Goal: Download file/media

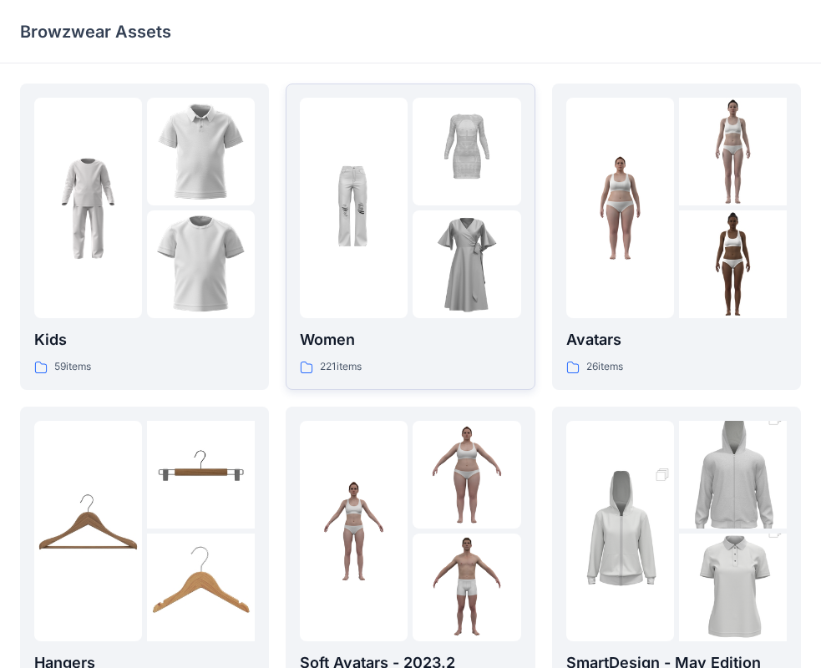
click at [376, 280] on div at bounding box center [354, 208] width 108 height 220
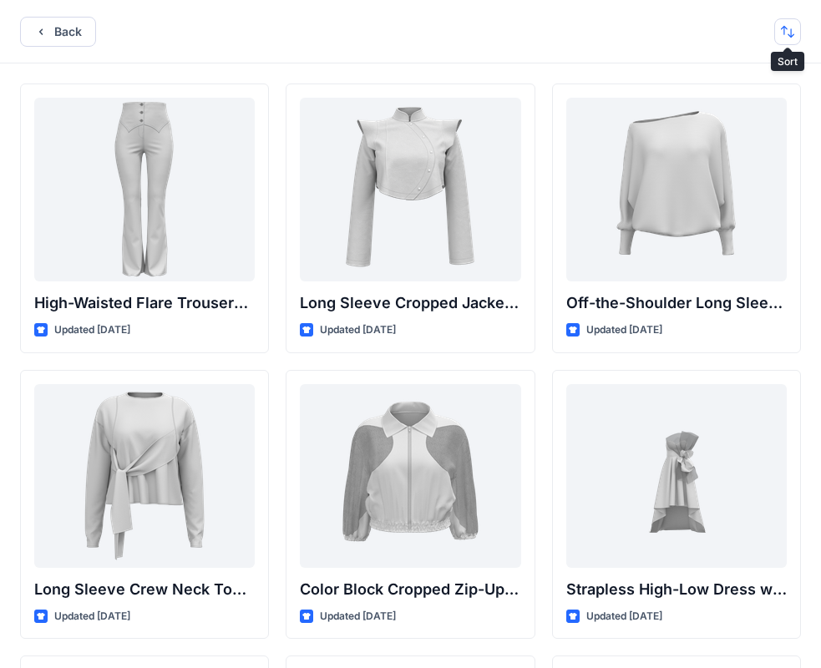
click at [777, 31] on button "button" at bounding box center [787, 31] width 27 height 27
click at [701, 109] on p "A to Z" at bounding box center [731, 112] width 105 height 18
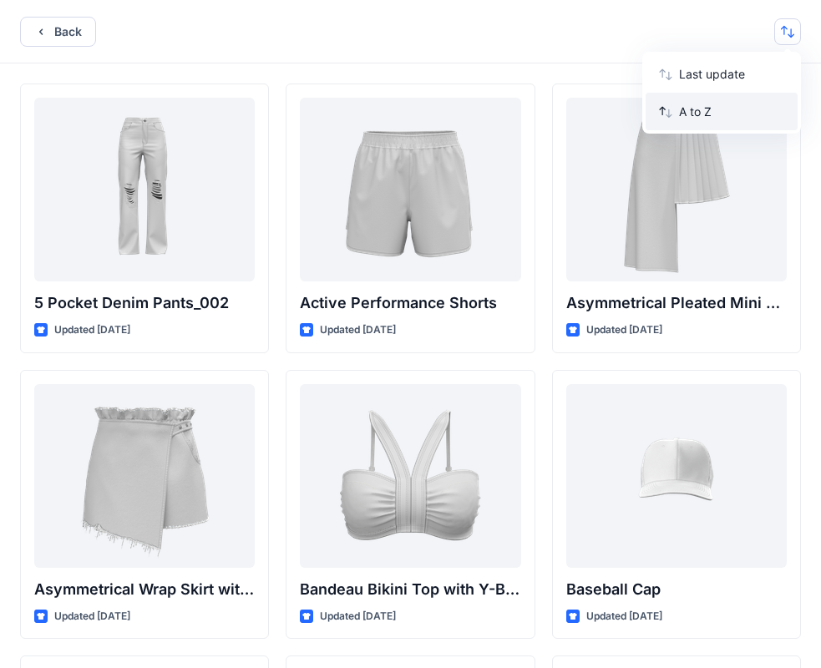
click at [701, 109] on p "A to Z" at bounding box center [731, 112] width 105 height 18
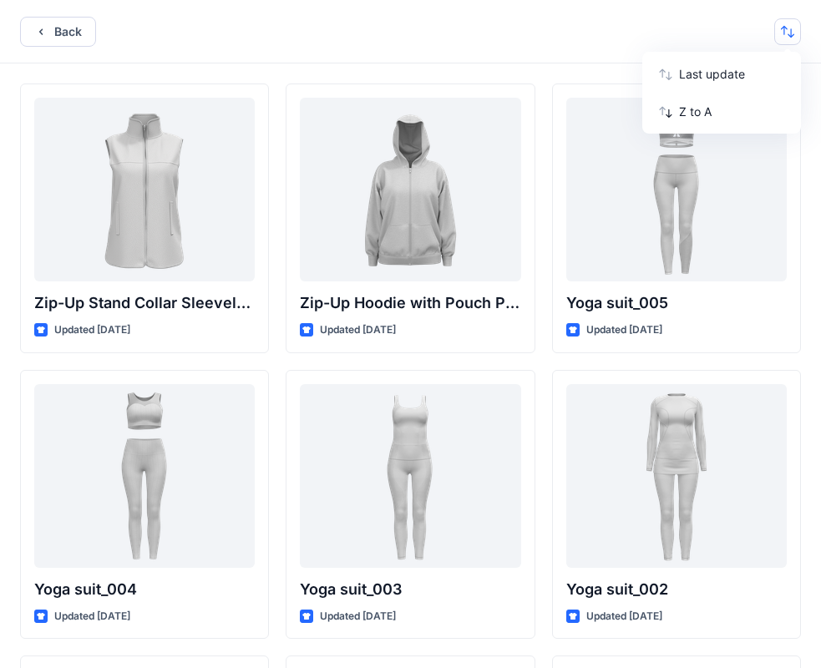
click at [413, 53] on div "Back Last update Z to A" at bounding box center [410, 31] width 821 height 63
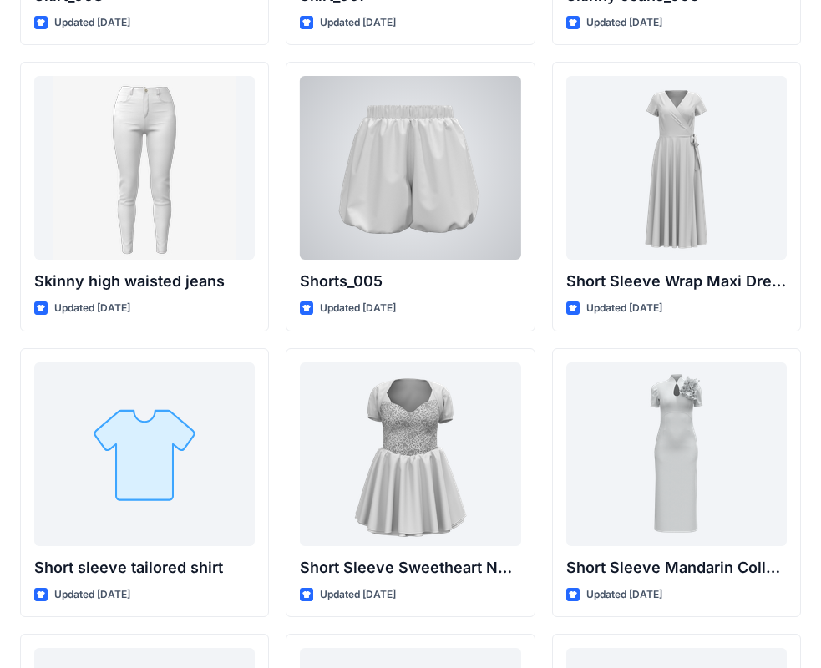
scroll to position [6929, 0]
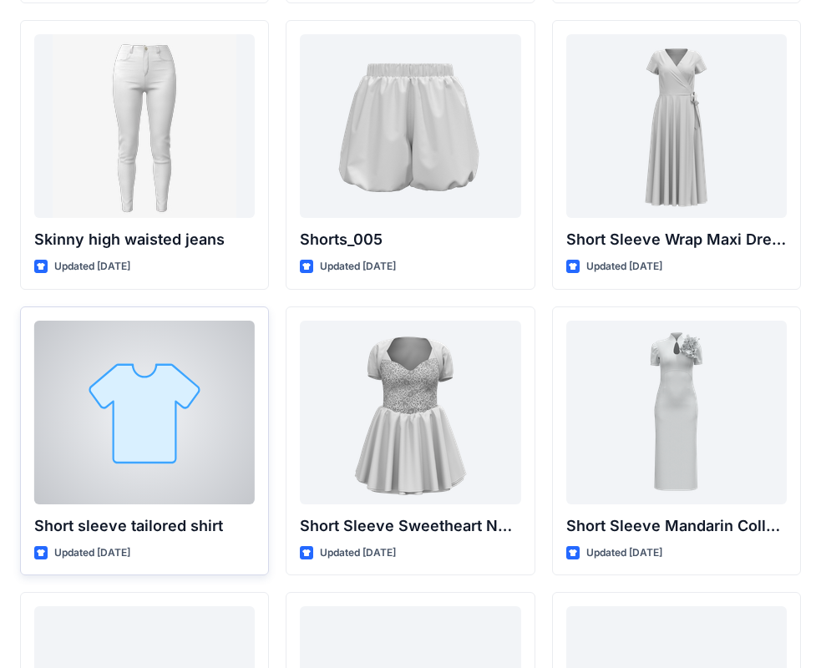
click at [144, 459] on div at bounding box center [144, 413] width 220 height 184
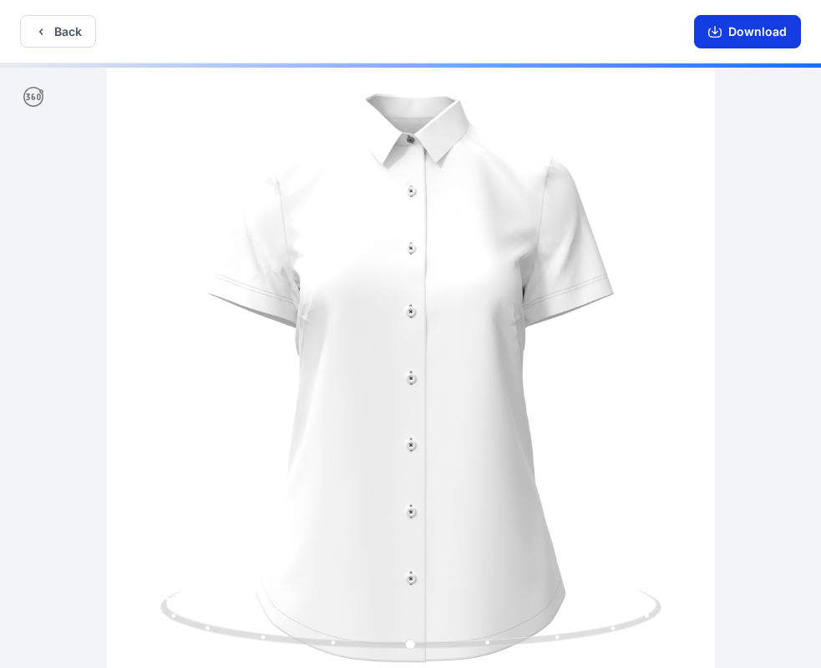
click at [777, 25] on button "Download" at bounding box center [747, 31] width 107 height 33
